Goal: Task Accomplishment & Management: Use online tool/utility

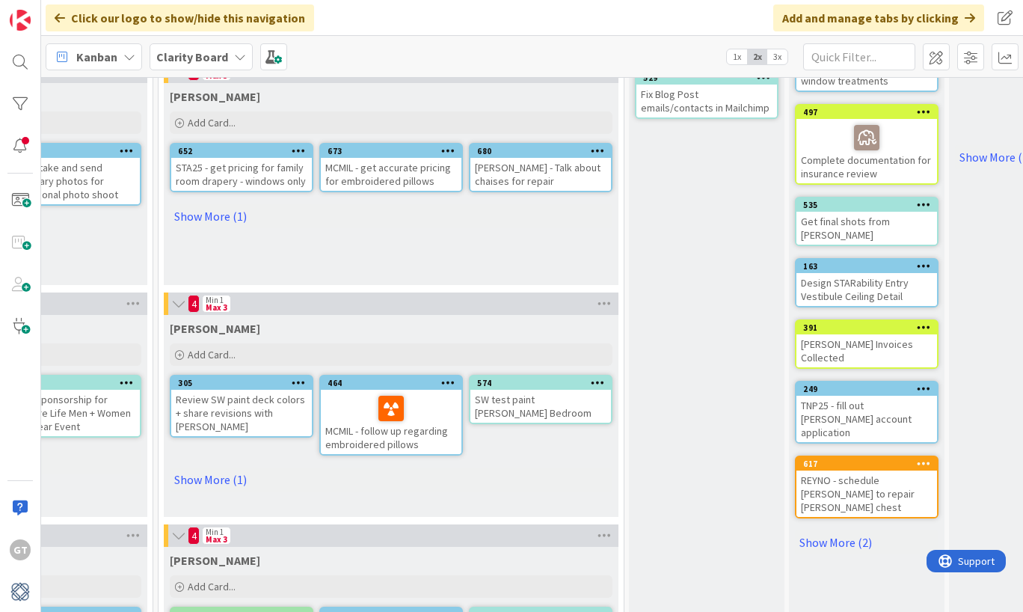
scroll to position [322, 1142]
click at [826, 530] on link "Show More (2)" at bounding box center [867, 542] width 144 height 24
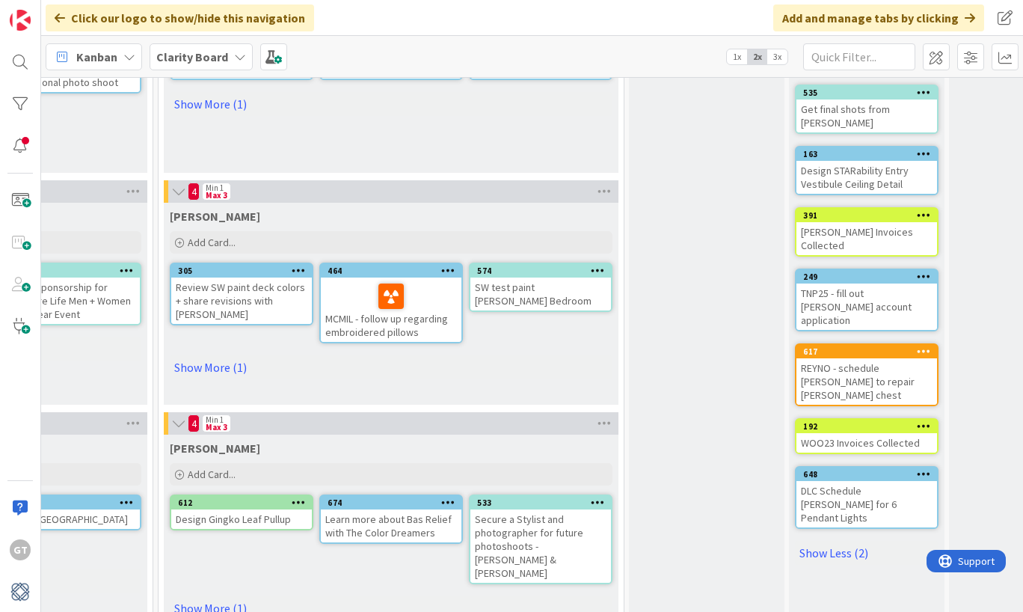
scroll to position [438, 1142]
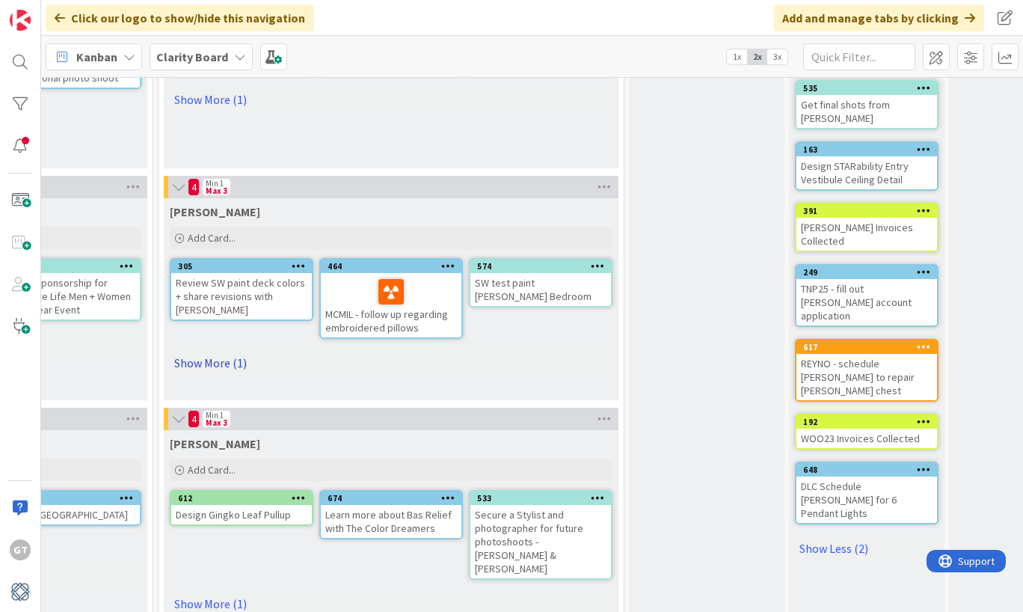
click at [210, 363] on link "Show More (1)" at bounding box center [391, 363] width 443 height 24
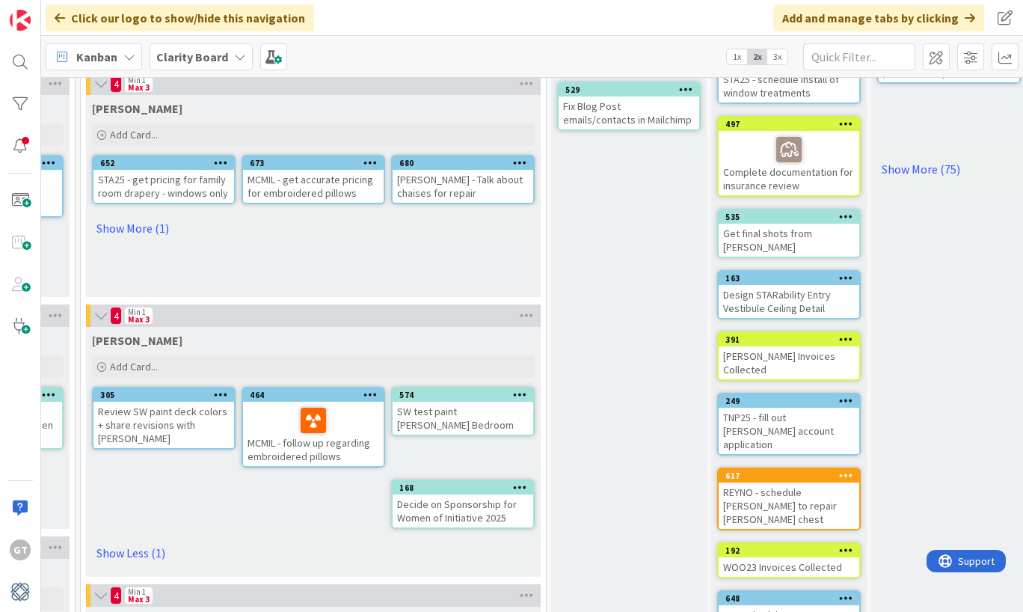
scroll to position [311, 1220]
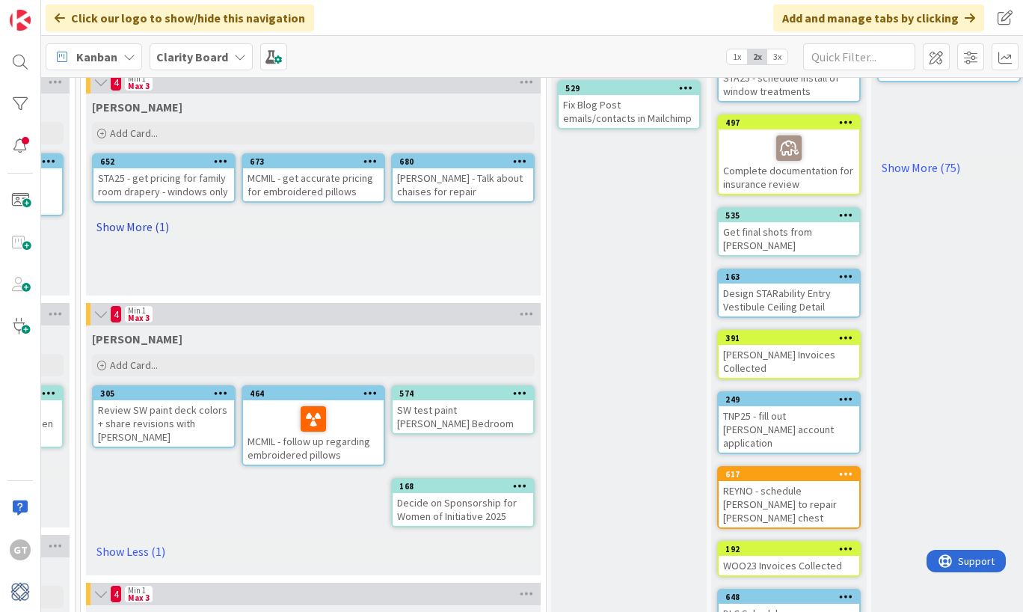
click at [106, 224] on link "Show More (1)" at bounding box center [313, 227] width 443 height 24
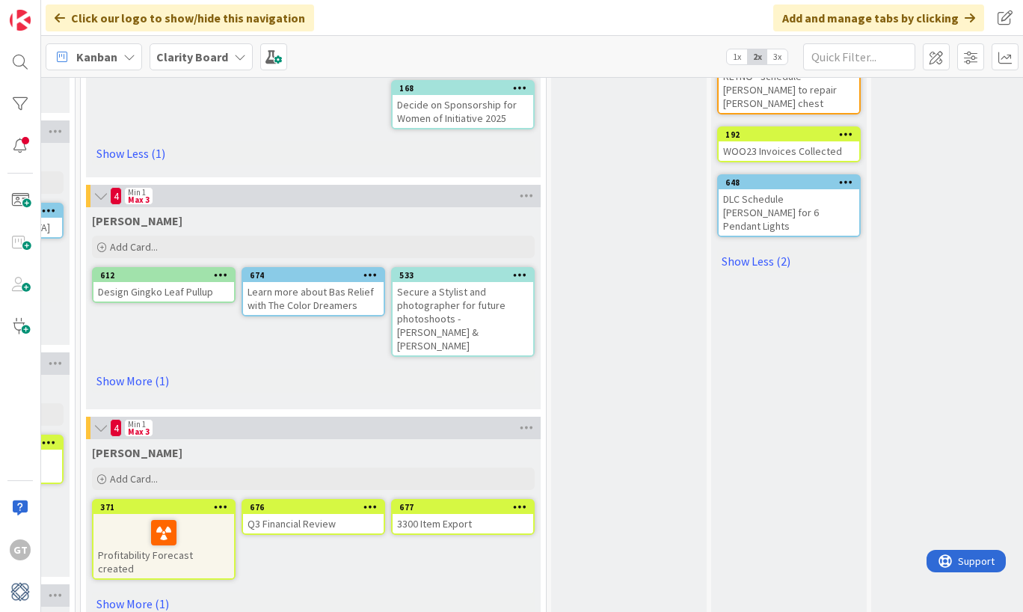
scroll to position [737, 1220]
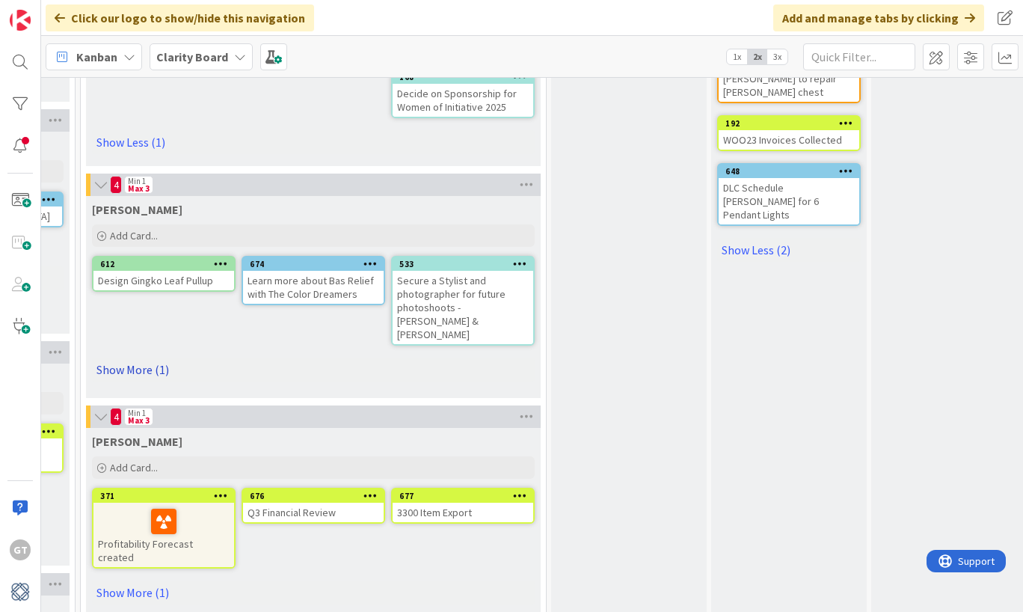
click at [127, 357] on link "Show More (1)" at bounding box center [313, 369] width 443 height 24
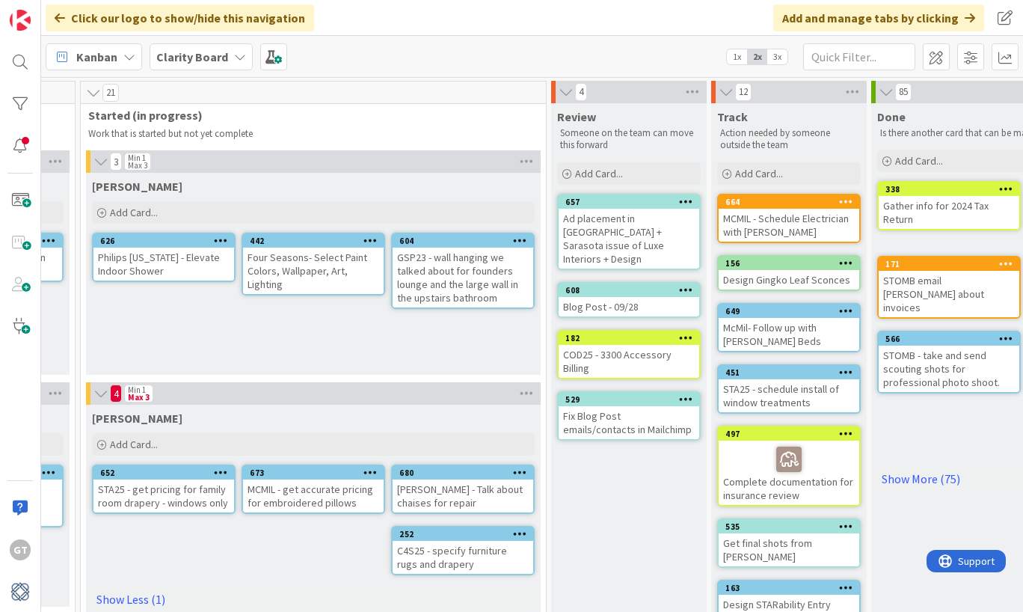
scroll to position [0, 1220]
click at [791, 218] on div "MCMIL - Schedule Electrician with Joey" at bounding box center [789, 225] width 141 height 33
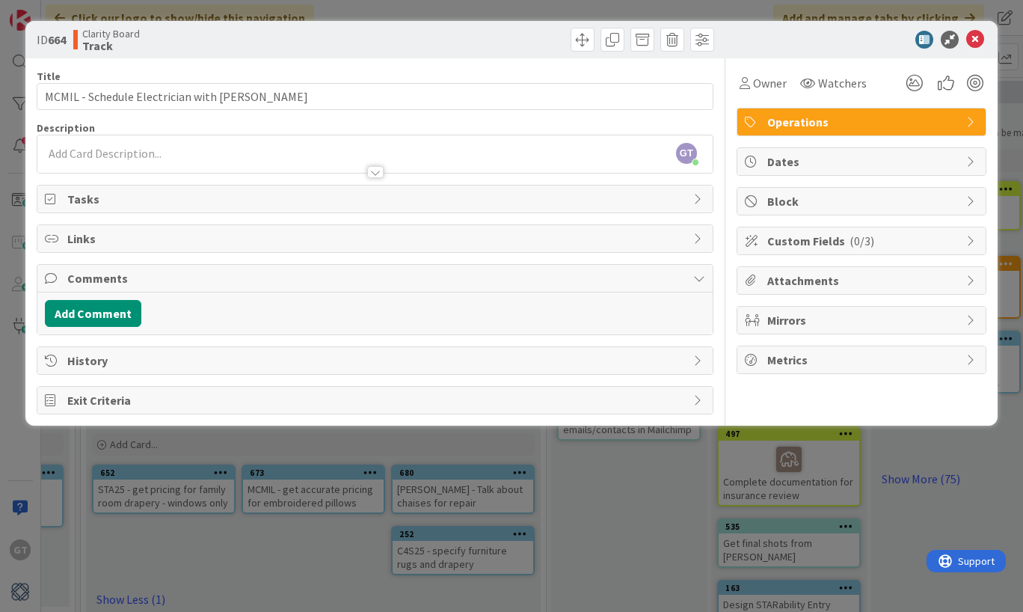
click at [844, 121] on span "Operations" at bounding box center [862, 122] width 191 height 18
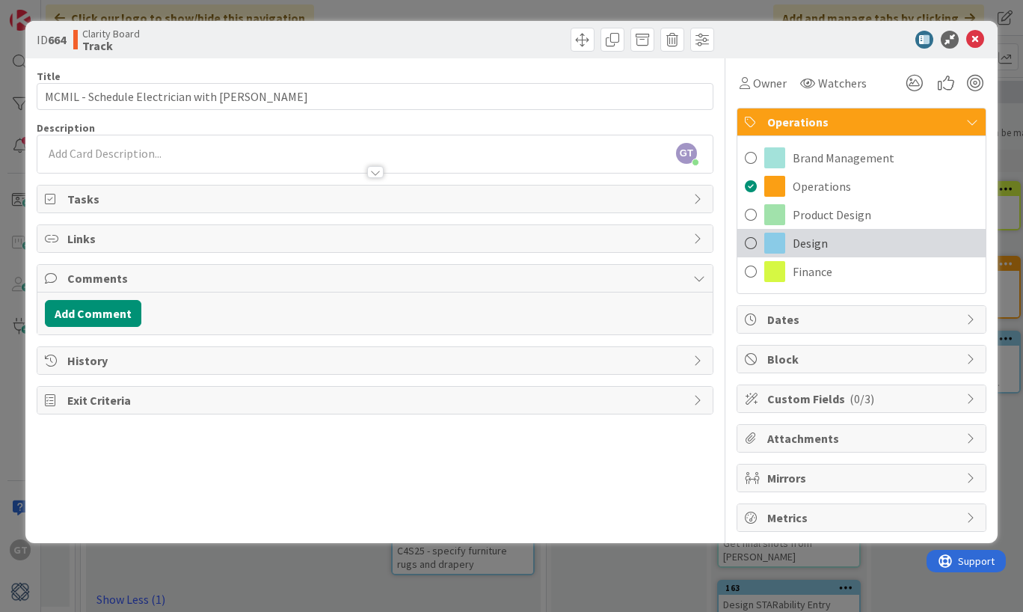
click at [754, 240] on span at bounding box center [751, 243] width 12 height 22
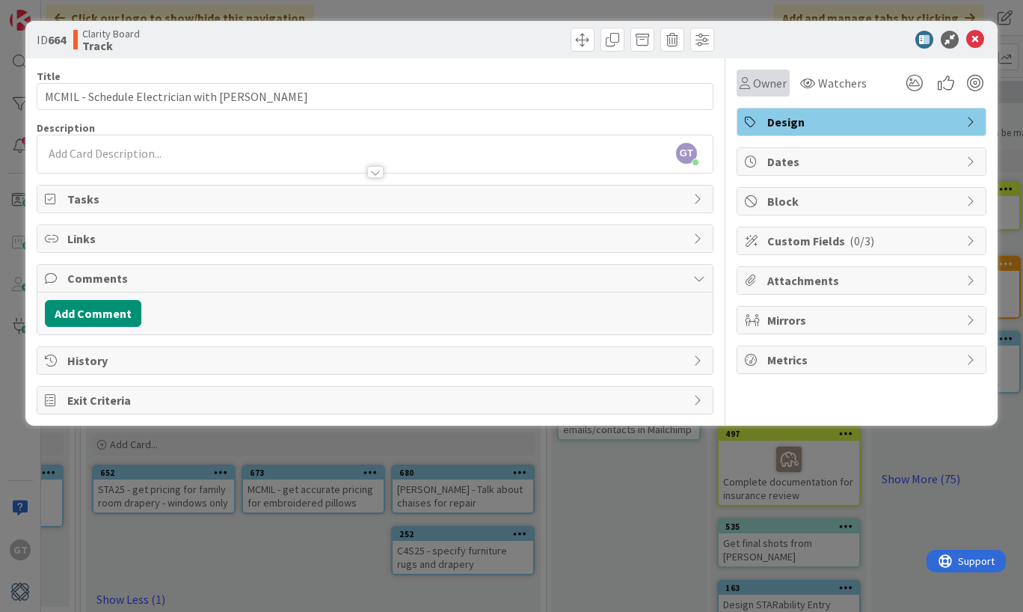
click at [775, 82] on span "Owner" at bounding box center [770, 83] width 34 height 18
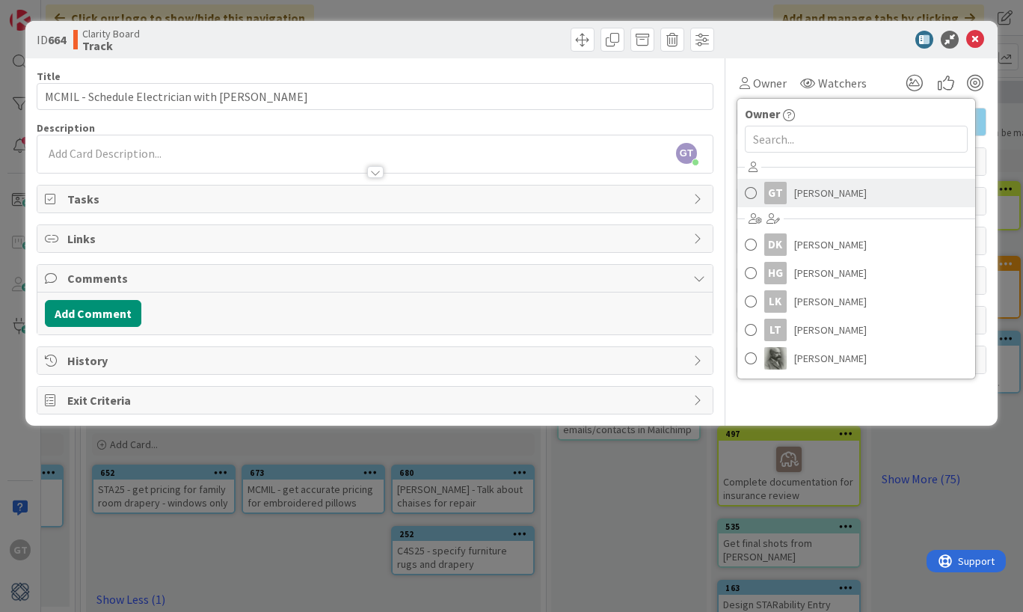
click at [813, 202] on span "Gina Thomas" at bounding box center [830, 193] width 73 height 22
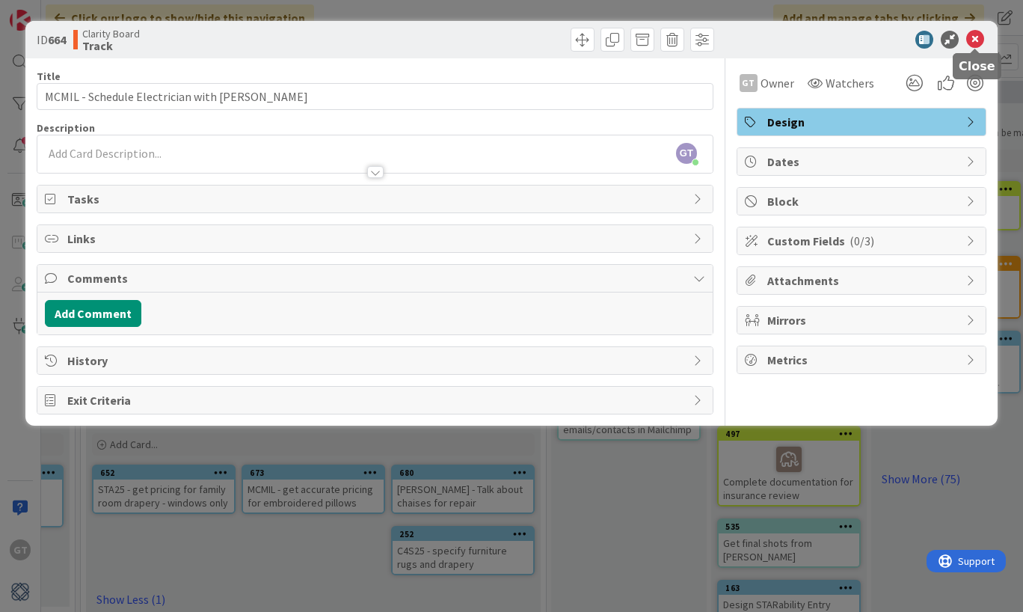
click at [980, 35] on icon at bounding box center [975, 40] width 18 height 18
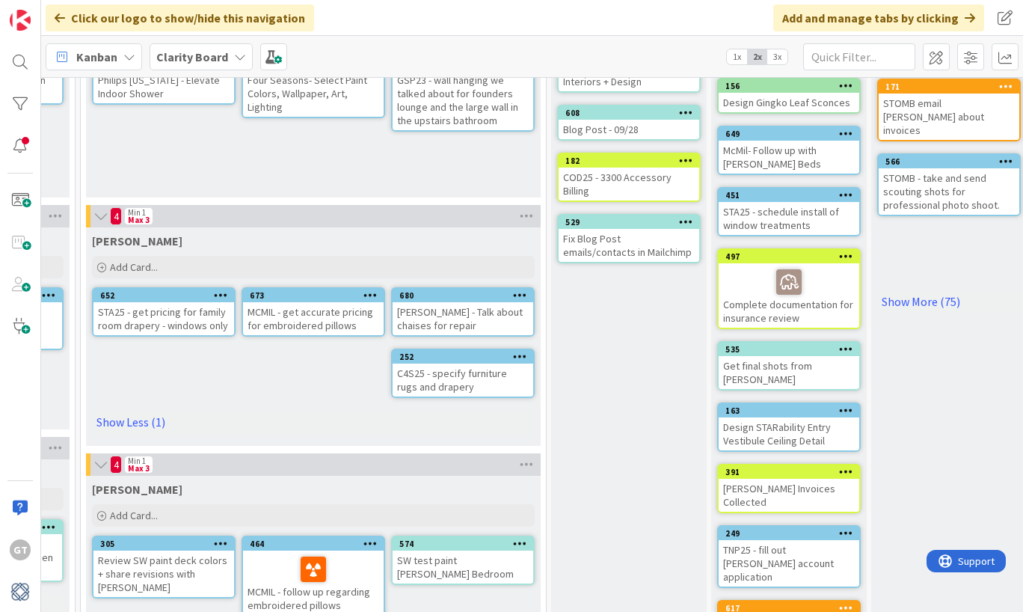
scroll to position [181, 1220]
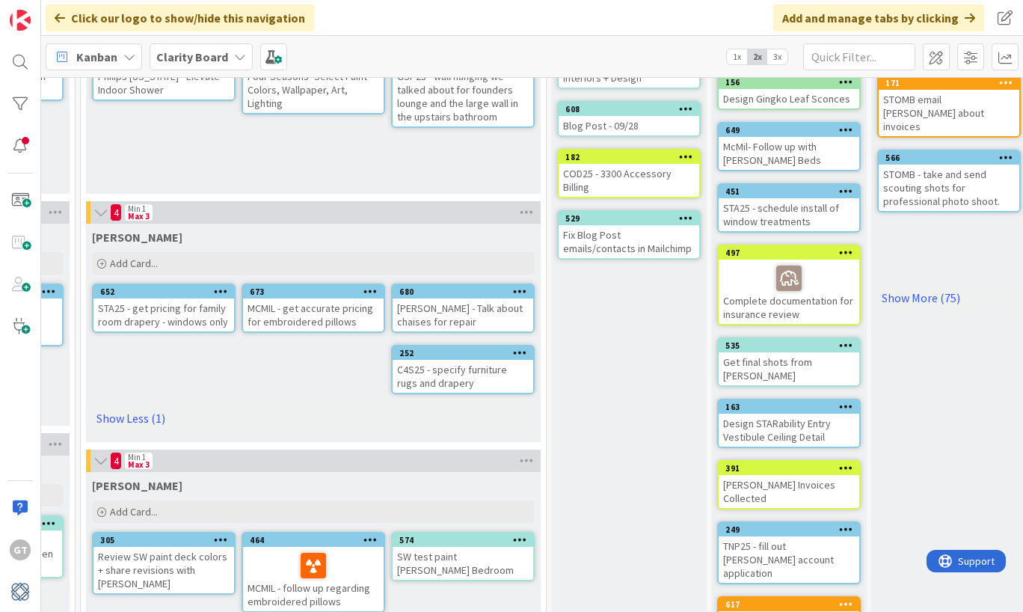
click at [805, 138] on div "McMil- Follow up with Alex Bunk Beds" at bounding box center [789, 153] width 141 height 33
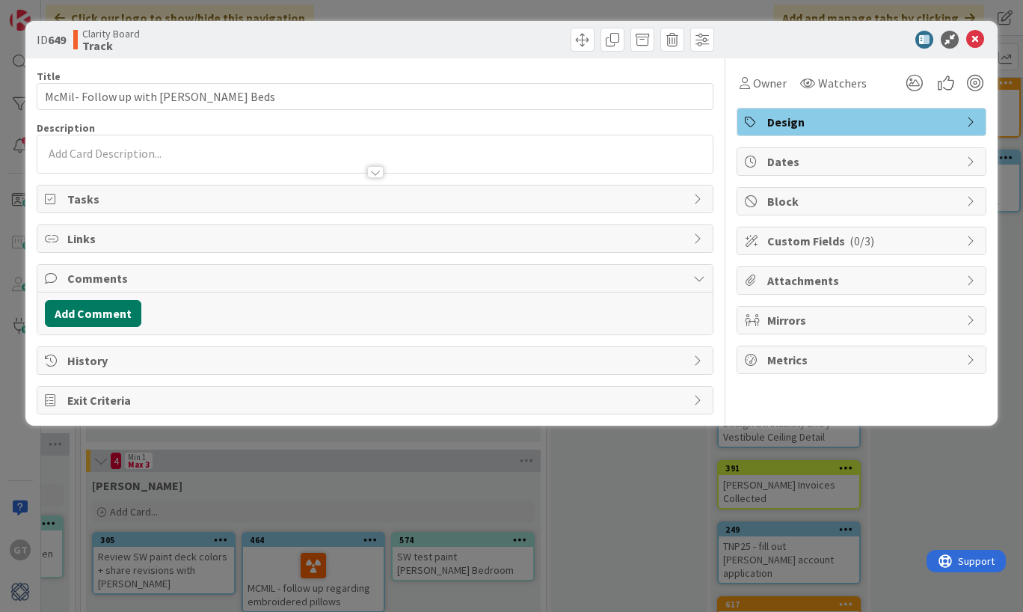
click at [110, 308] on button "Add Comment" at bounding box center [93, 313] width 96 height 27
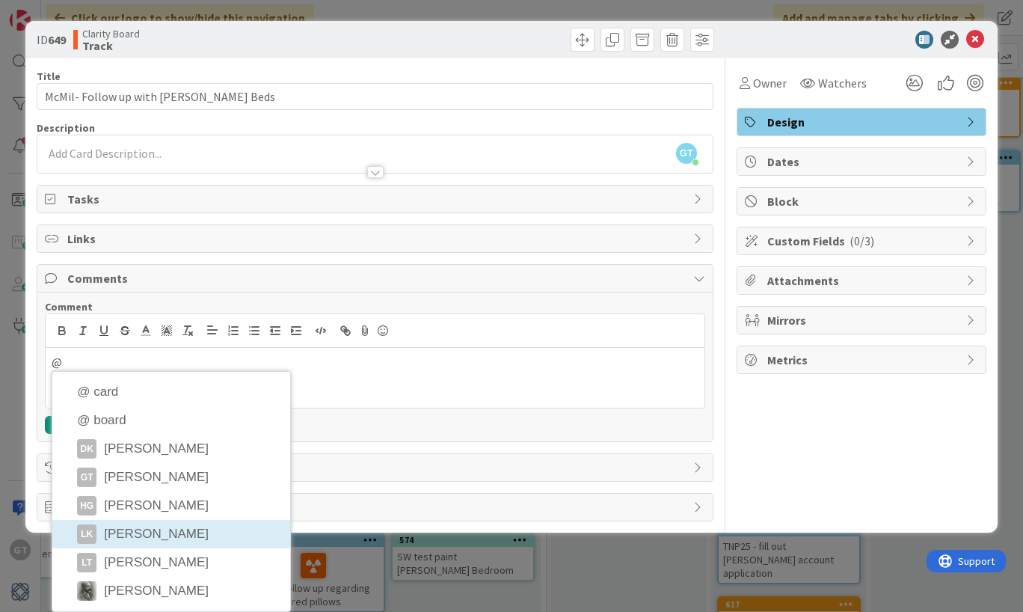
click at [135, 530] on div "ID 649 Clarity Board Track Title 37 / 128 McMil- Follow up with Alex Bunk Beds …" at bounding box center [511, 277] width 972 height 512
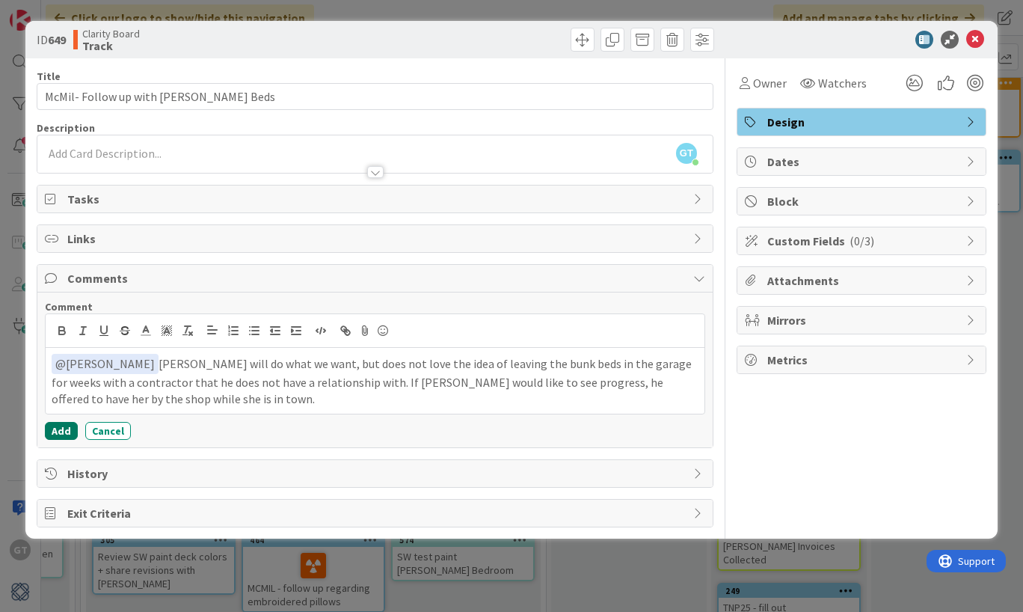
click at [58, 430] on button "Add" at bounding box center [61, 431] width 33 height 18
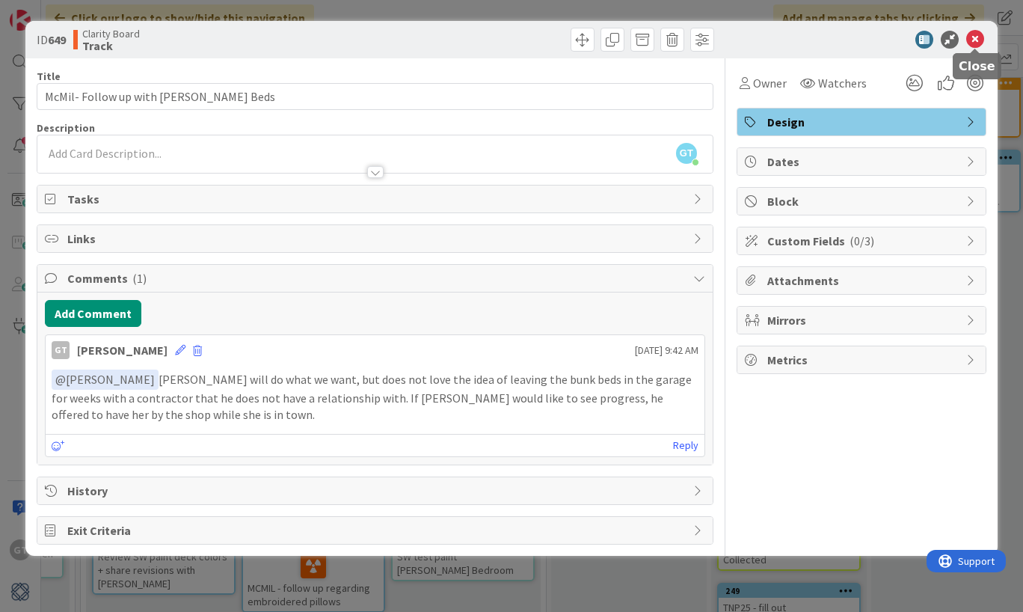
click at [977, 34] on icon at bounding box center [975, 40] width 18 height 18
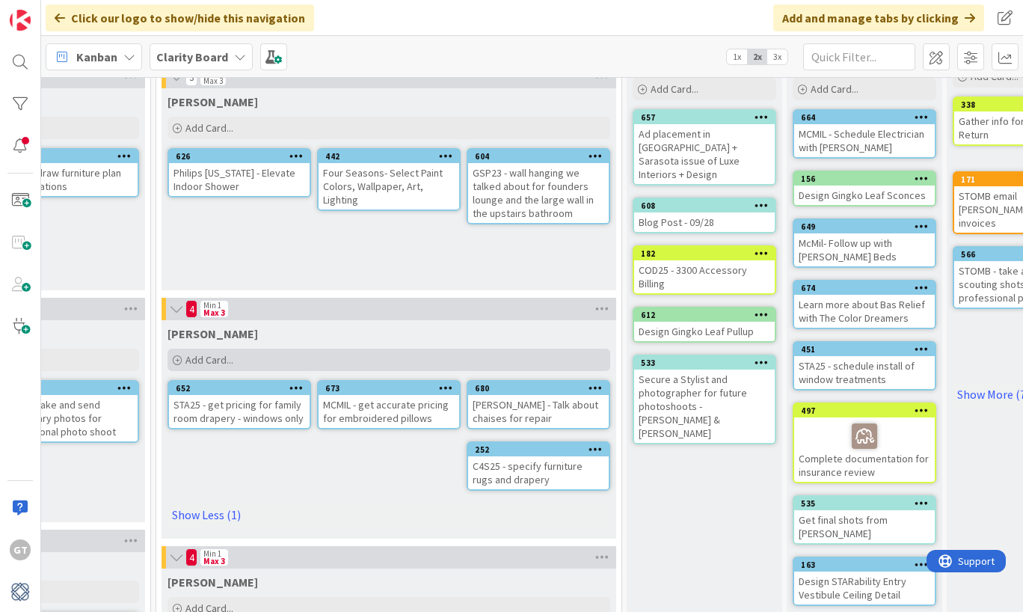
scroll to position [77, 1144]
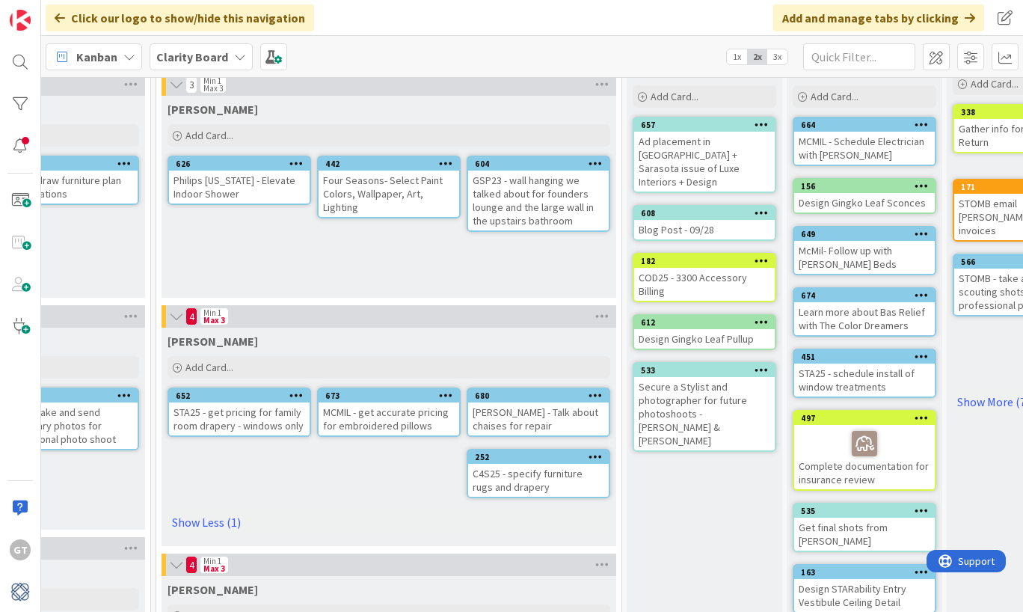
click at [251, 179] on div "Philips Vermont - Elevate Indoor Shower" at bounding box center [239, 187] width 141 height 33
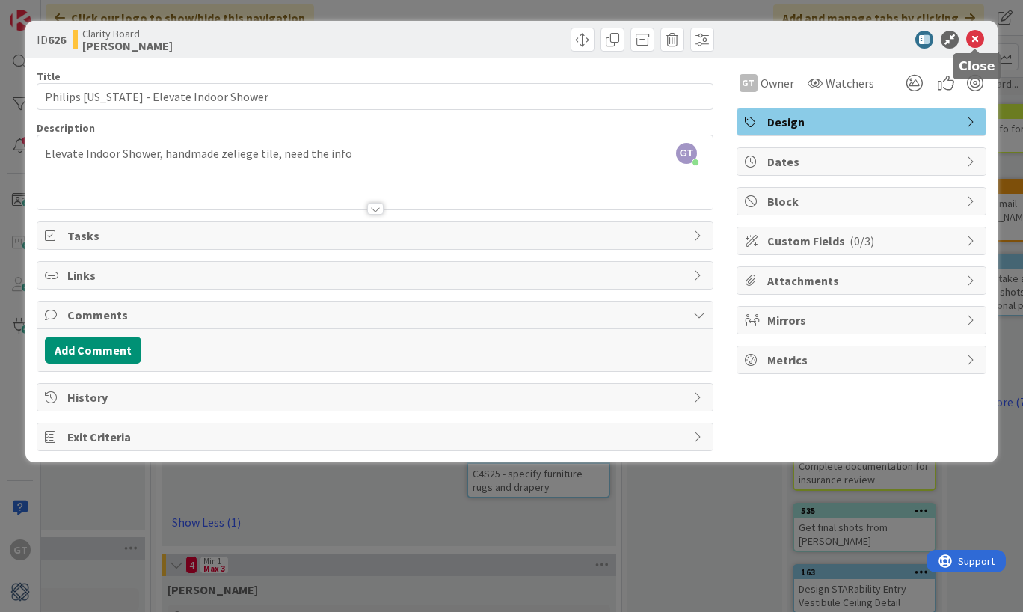
click at [974, 40] on icon at bounding box center [975, 40] width 18 height 18
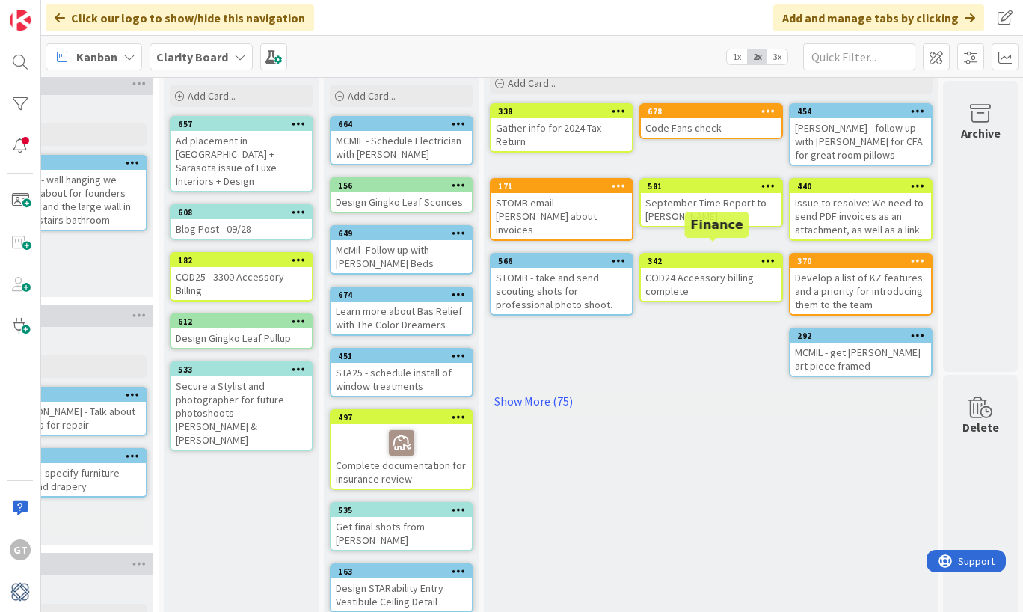
scroll to position [78, 1607]
click at [527, 393] on link "Show More (75)" at bounding box center [711, 401] width 443 height 24
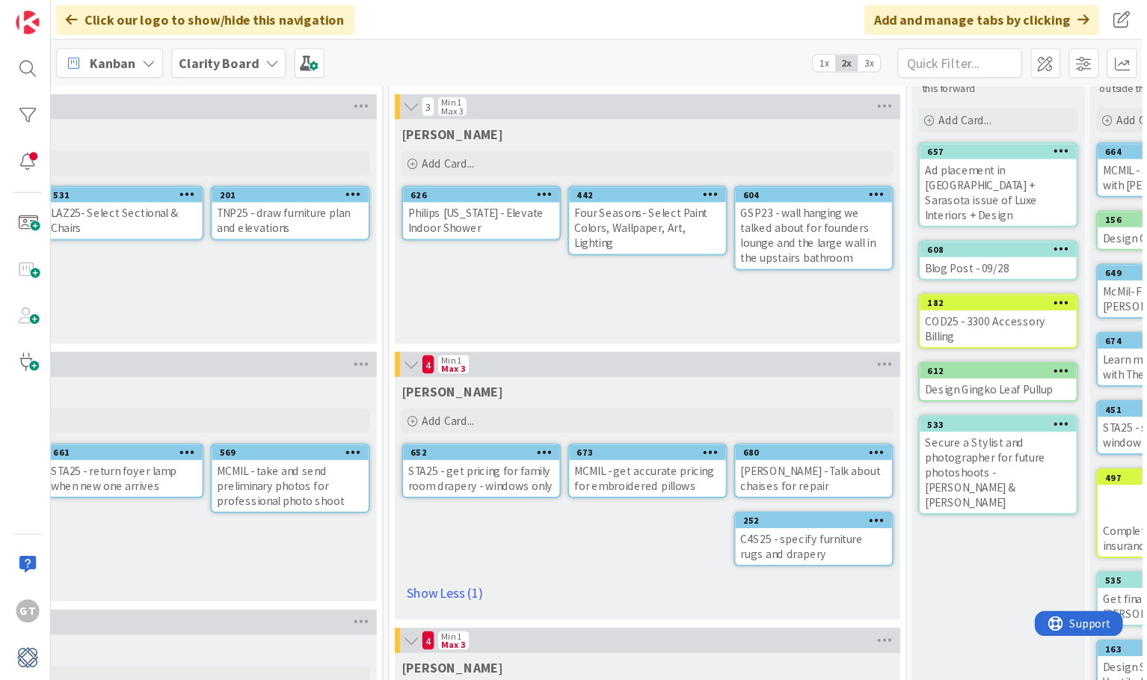
scroll to position [66, 960]
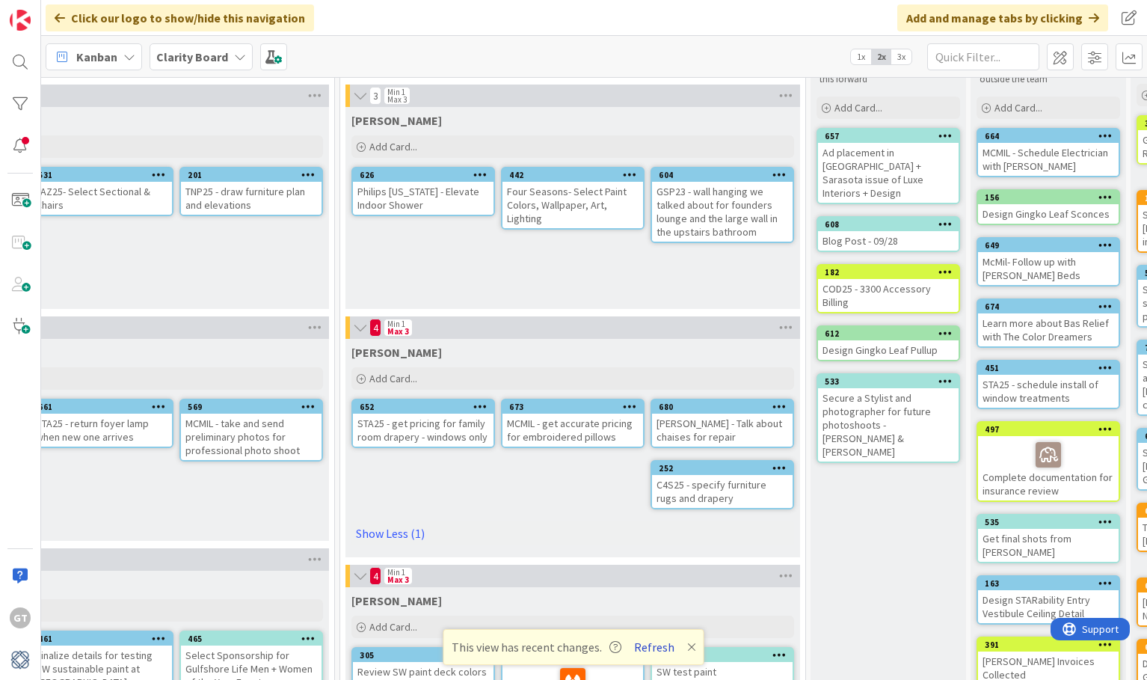
click at [657, 644] on button "Refresh" at bounding box center [654, 646] width 51 height 19
